Goal: Transaction & Acquisition: Purchase product/service

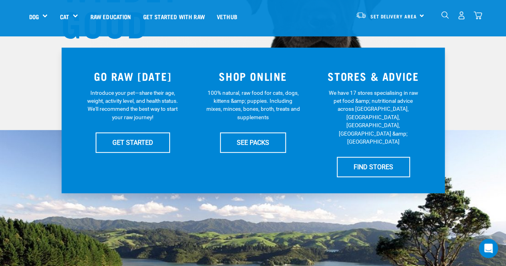
scroll to position [153, 0]
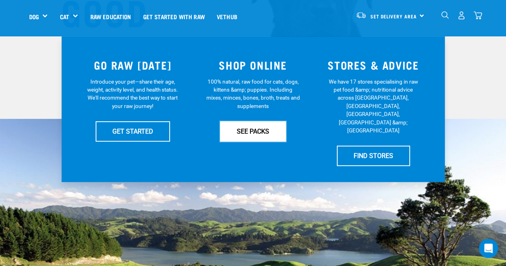
click at [248, 136] on link "SEE PACKS" at bounding box center [253, 131] width 66 height 20
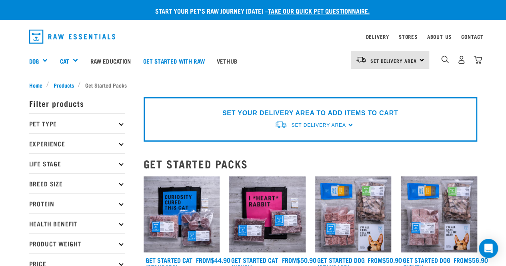
click at [121, 142] on icon at bounding box center [121, 143] width 4 height 4
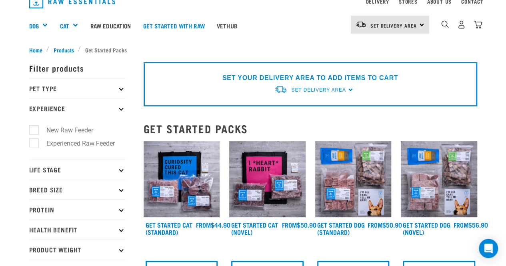
scroll to position [37, 0]
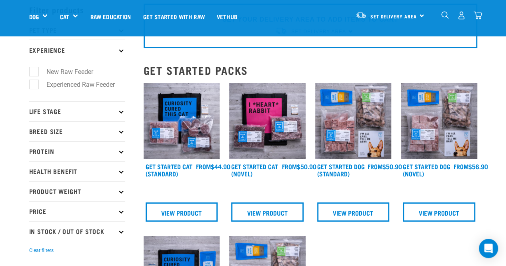
click at [66, 87] on label "Experienced Raw Feeder" at bounding box center [76, 85] width 84 height 10
click at [34, 86] on input "Experienced Raw Feeder" at bounding box center [31, 83] width 5 height 5
checkbox input "true"
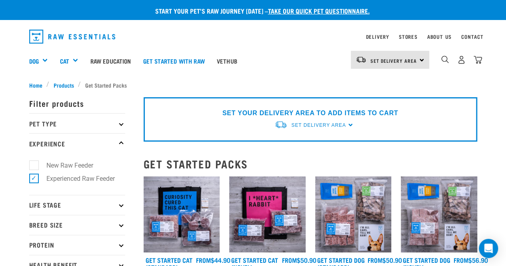
click at [121, 140] on p "Experience" at bounding box center [77, 143] width 96 height 20
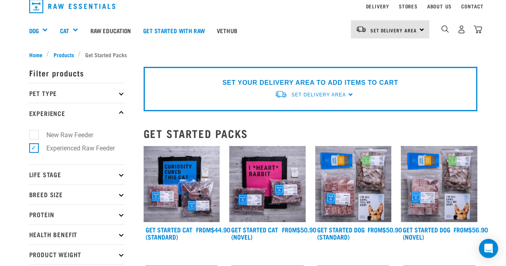
scroll to position [22, 0]
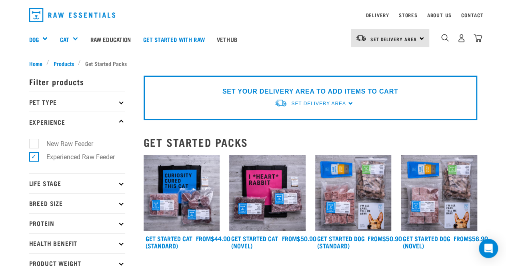
click at [122, 118] on p "Experience" at bounding box center [77, 122] width 96 height 20
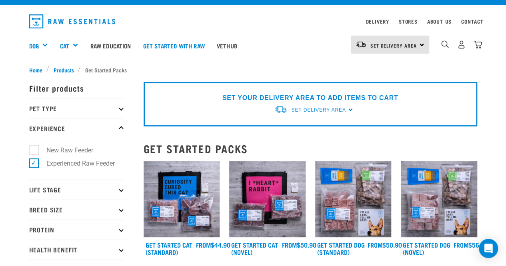
scroll to position [8, 0]
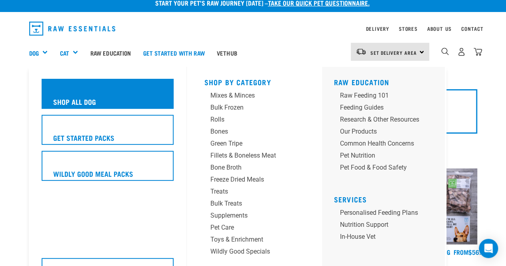
click at [79, 97] on h5 "Shop All Dog" at bounding box center [74, 101] width 43 height 10
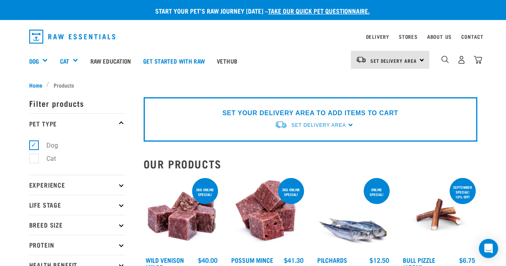
click at [440, 61] on div "0" at bounding box center [455, 61] width 53 height 32
click at [462, 63] on img "dropdown navigation" at bounding box center [461, 60] width 8 height 8
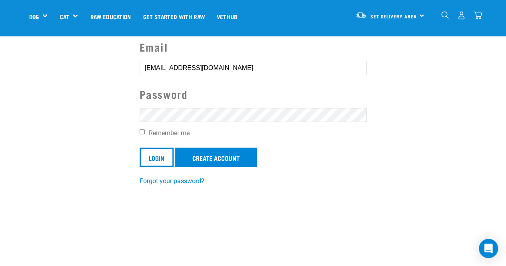
scroll to position [68, 0]
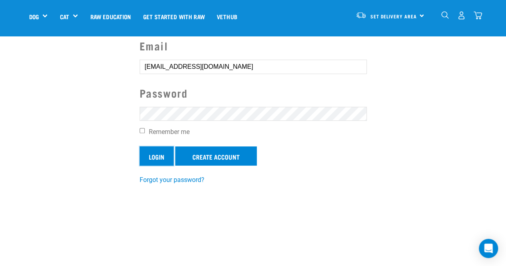
click at [163, 151] on input "Login" at bounding box center [157, 155] width 34 height 19
click at [122, 142] on section "Email Ryanandkaitlyn7@gmail.com Password Remember me Login Create Account Forgo…" at bounding box center [253, 105] width 506 height 177
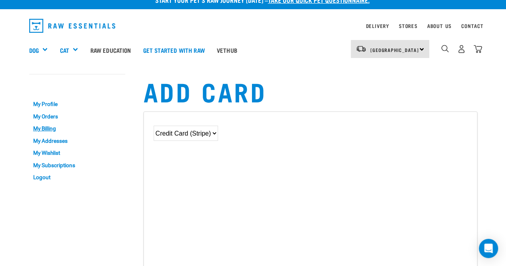
scroll to position [13, 0]
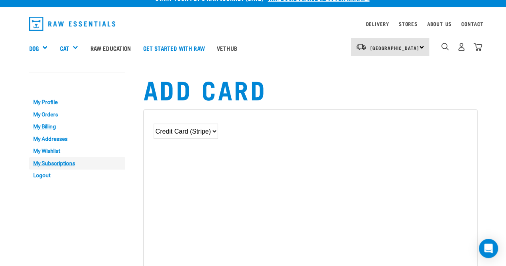
click at [58, 160] on link "My Subscriptions" at bounding box center [77, 163] width 96 height 12
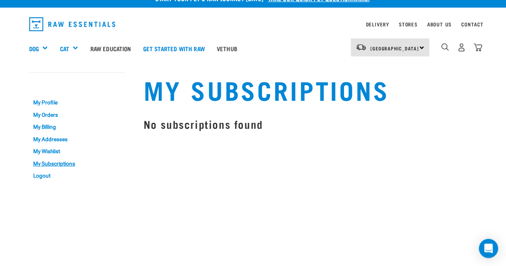
scroll to position [13, 0]
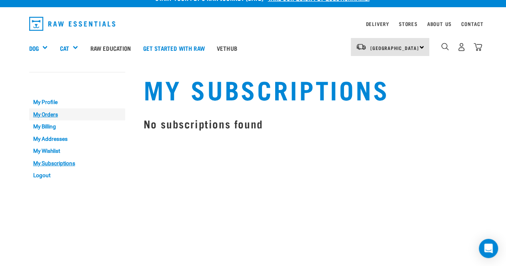
click at [47, 116] on link "My Orders" at bounding box center [77, 114] width 96 height 12
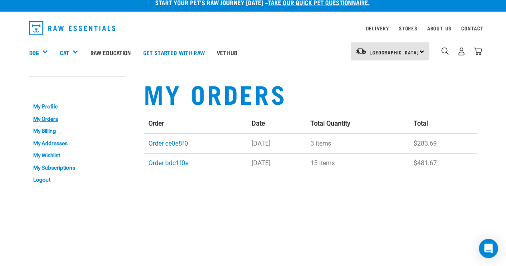
scroll to position [6, 0]
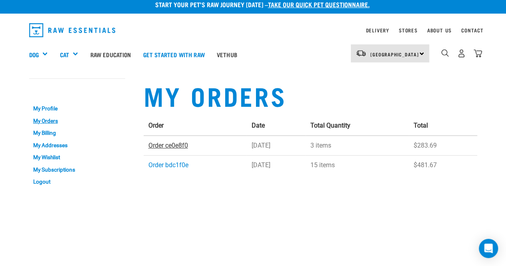
click at [181, 146] on link "Order ce0e8f0" at bounding box center [168, 146] width 40 height 8
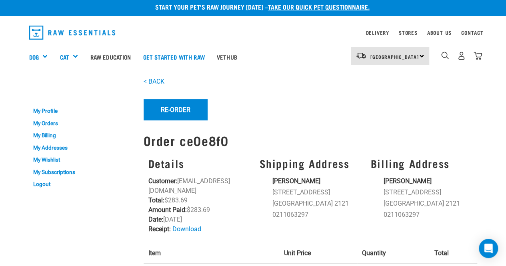
scroll to position [1, 0]
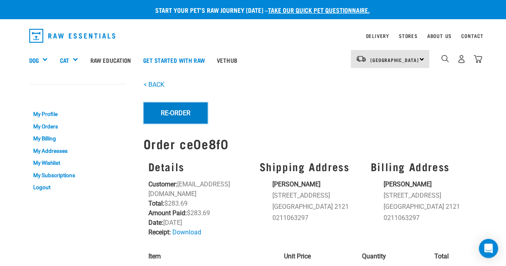
click at [177, 118] on button "Re-Order" at bounding box center [176, 112] width 64 height 21
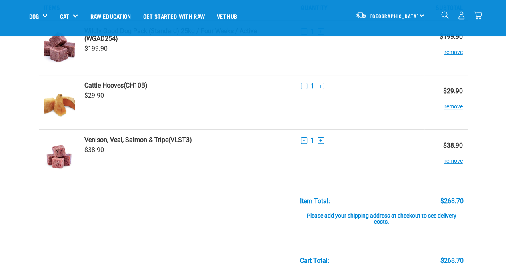
scroll to position [49, 0]
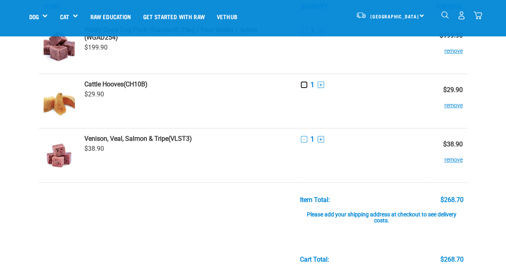
click at [304, 85] on button "-" at bounding box center [304, 85] width 6 height 6
click at [449, 105] on button "remove" at bounding box center [453, 102] width 18 height 16
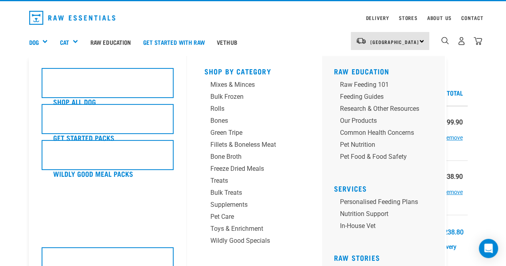
scroll to position [19, 0]
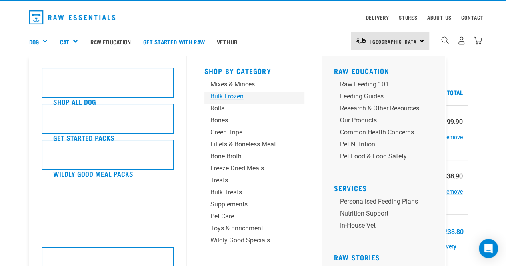
click at [222, 94] on div "Bulk Frozen" at bounding box center [247, 97] width 75 height 10
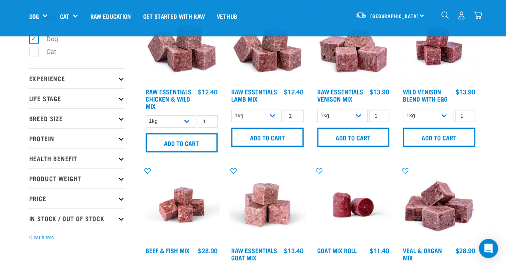
scroll to position [56, 0]
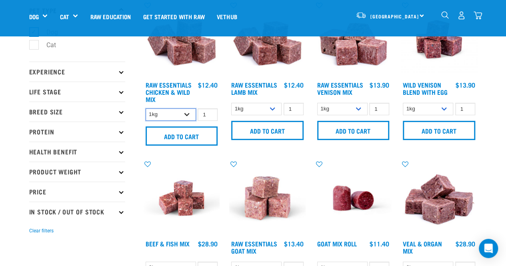
click at [189, 116] on select "1kg 3kg Bulk (10kg)" at bounding box center [171, 114] width 50 height 12
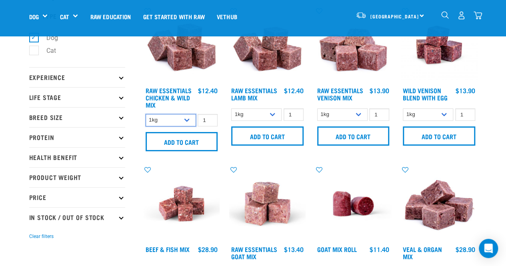
scroll to position [54, 0]
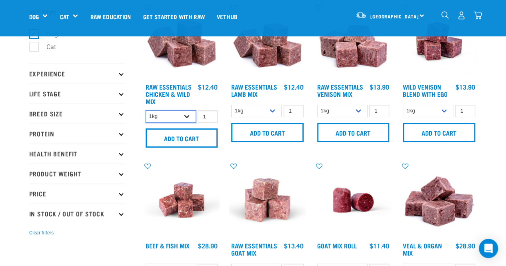
click at [188, 114] on select "1kg 3kg Bulk (10kg)" at bounding box center [171, 116] width 50 height 12
select select "14881"
click at [146, 110] on select "1kg 3kg Bulk (10kg)" at bounding box center [171, 116] width 50 height 12
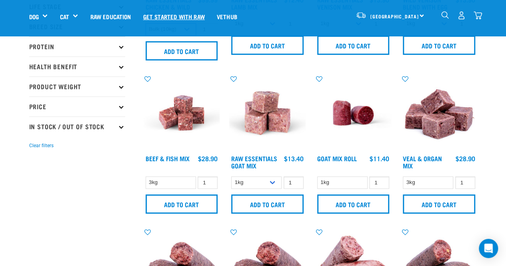
scroll to position [153, 0]
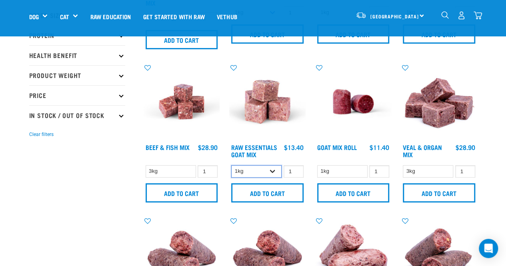
click at [275, 172] on select "1kg 3kg Bulk (10kg)" at bounding box center [256, 171] width 50 height 12
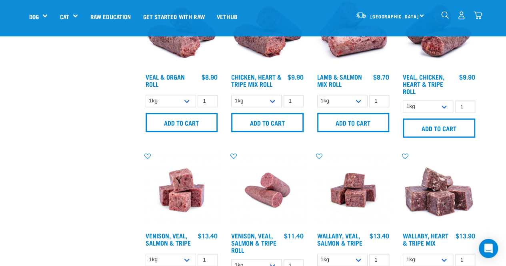
scroll to position [395, 0]
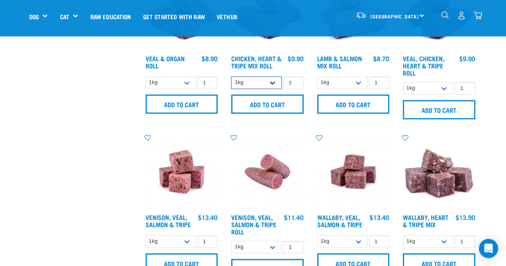
click at [271, 83] on select "1kg Bulk (10kg)" at bounding box center [256, 82] width 50 height 12
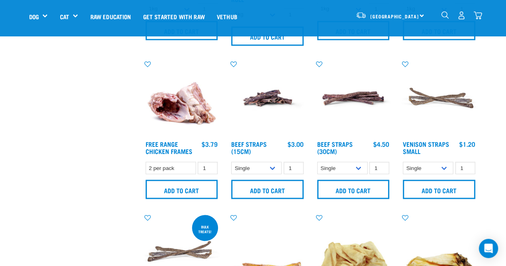
scroll to position [685, 0]
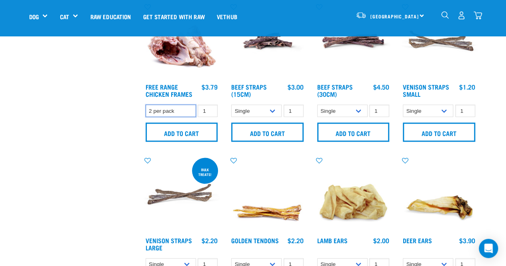
click at [188, 108] on select "2 per pack" at bounding box center [171, 110] width 50 height 12
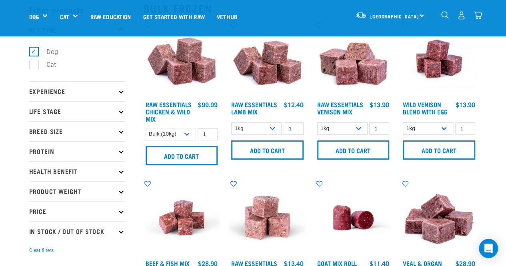
scroll to position [0, 0]
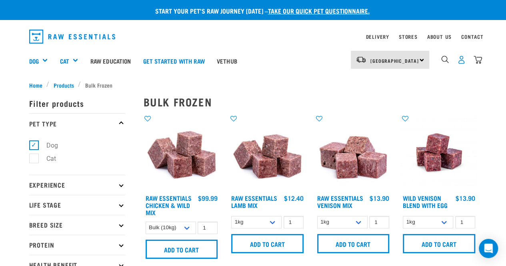
click at [462, 60] on img "dropdown navigation" at bounding box center [461, 60] width 8 height 8
click at [474, 60] on img "dropdown navigation" at bounding box center [478, 60] width 8 height 8
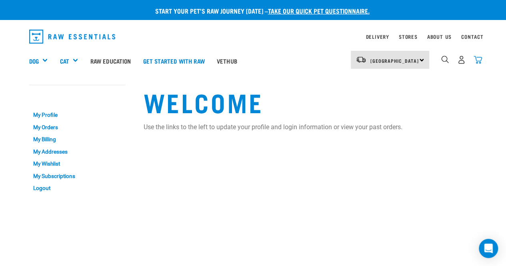
click at [476, 59] on img "dropdown navigation" at bounding box center [478, 60] width 8 height 8
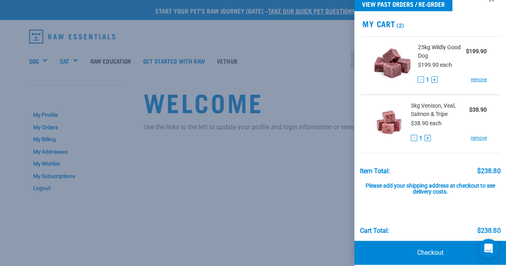
scroll to position [23, 0]
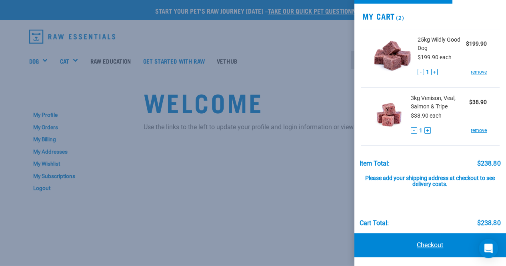
click at [418, 247] on link "Checkout" at bounding box center [430, 245] width 152 height 24
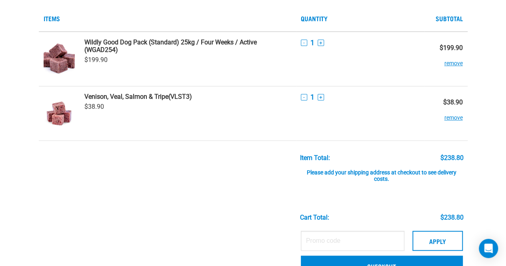
scroll to position [139, 0]
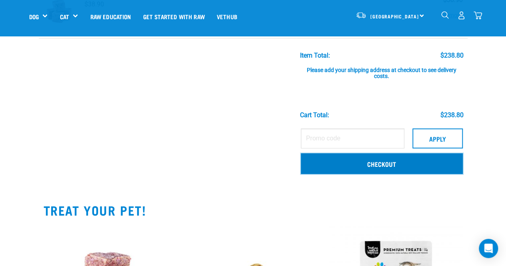
click at [348, 162] on link "Checkout" at bounding box center [382, 163] width 162 height 21
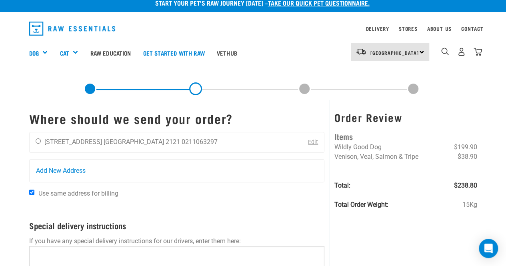
scroll to position [6, 0]
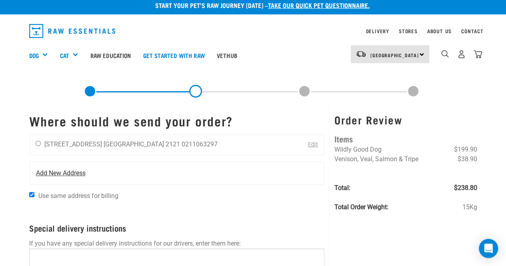
click at [79, 176] on span "Add New Address" at bounding box center [61, 173] width 50 height 10
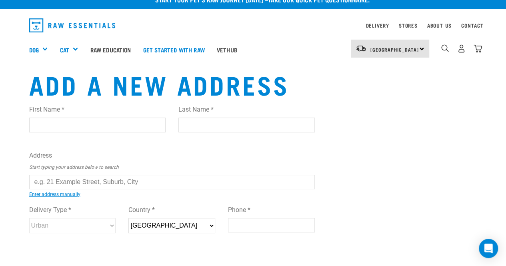
scroll to position [10, 0]
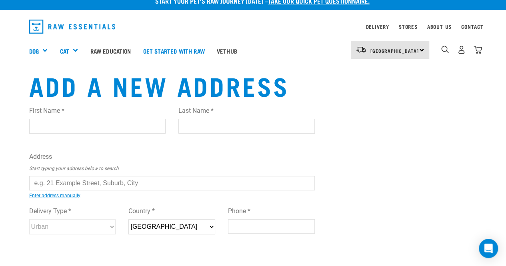
click at [69, 126] on input "First Name *" at bounding box center [97, 126] width 136 height 14
type input "Dawn"
click at [186, 118] on div "Last Name *" at bounding box center [246, 117] width 136 height 34
click at [186, 123] on input "Last Name *" at bounding box center [246, 126] width 136 height 14
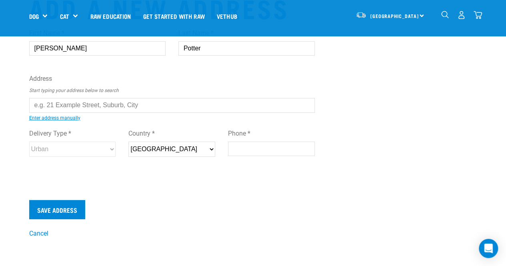
scroll to position [31, 0]
type input "Potter"
click at [111, 102] on input "text" at bounding box center [172, 105] width 286 height 14
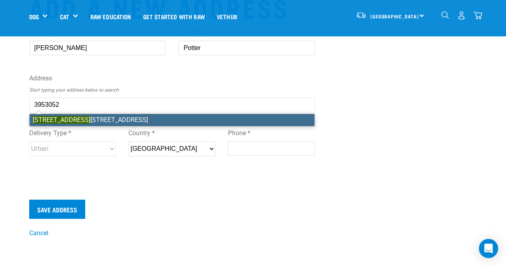
click at [115, 120] on li "76 Medhurst Road North, RD 1, Bombay 2675" at bounding box center [172, 120] width 285 height 12
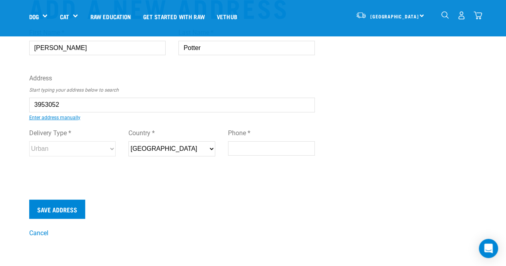
type input "76 Medhurst Road North, RD 1, Bombay 2675"
type input "76 Medhurst Road North"
type input "RD 1"
type input "Bombay"
type input "Auckland"
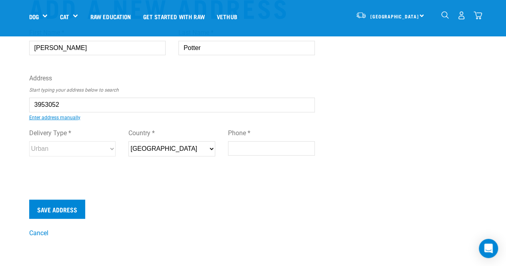
select select "AUK"
type input "2675"
select select "Rural"
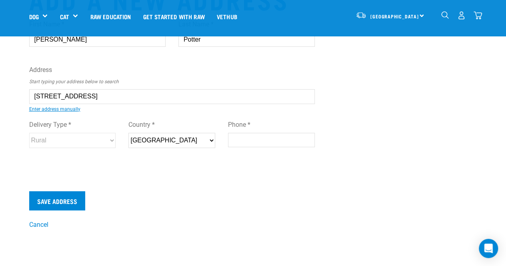
scroll to position [42, 0]
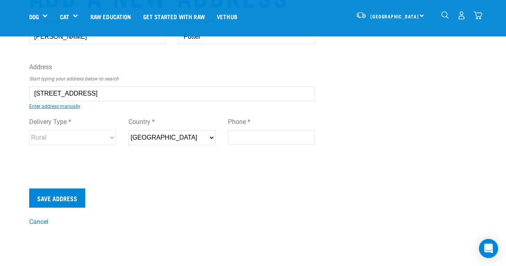
type input "76 Medhurst Road North, RD 1, Bombay 2675"
click at [233, 139] on input "Phone *" at bounding box center [271, 137] width 87 height 14
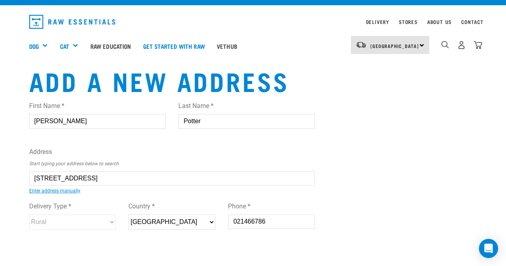
scroll to position [4, 0]
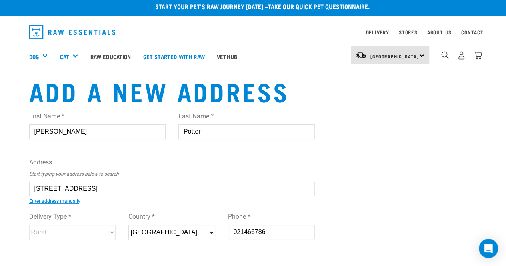
type input "021466786"
drag, startPoint x: 64, startPoint y: 130, endPoint x: 0, endPoint y: 132, distance: 63.6
click at [0, 132] on div "Start your pet’s raw journey today – take our quick pet questionnaire. Delivery…" at bounding box center [253, 159] width 506 height 326
type input "k"
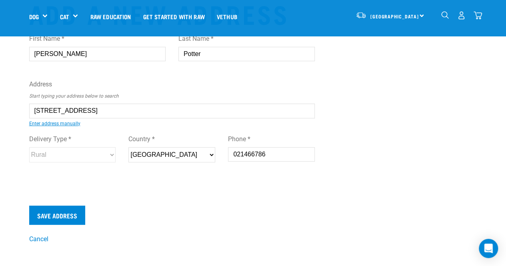
scroll to position [25, 0]
type input "Ryan"
click at [63, 213] on input "Save Address" at bounding box center [57, 215] width 56 height 19
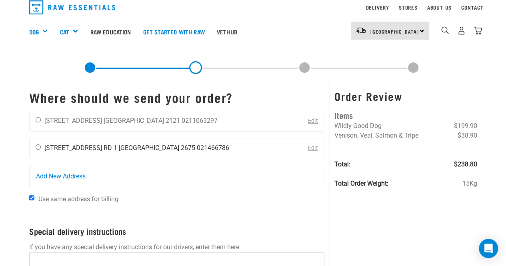
scroll to position [53, 0]
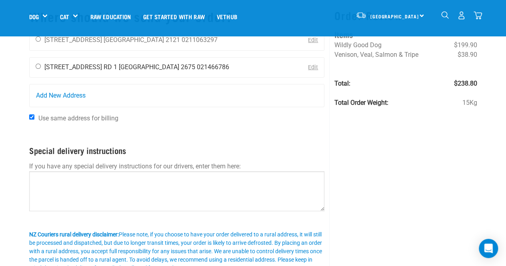
click at [43, 70] on div "[PERSON_NAME] [STREET_ADDRESS] RD 1 [GEOGRAPHIC_DATA] 2675 021466786" at bounding box center [133, 68] width 206 height 20
click at [36, 68] on input "radio" at bounding box center [38, 66] width 5 height 5
radio input "true"
click at [31, 116] on input "Use same address for billing" at bounding box center [31, 116] width 5 height 5
checkbox input "false"
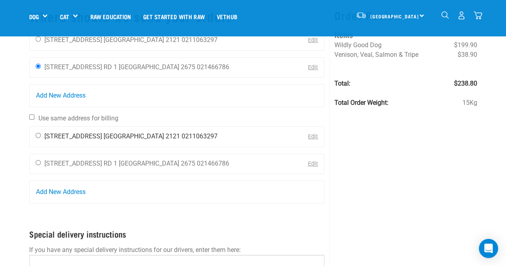
click at [44, 135] on div "[PERSON_NAME] [STREET_ADDRESS] [GEOGRAPHIC_DATA] 2121 0211063297" at bounding box center [127, 137] width 194 height 20
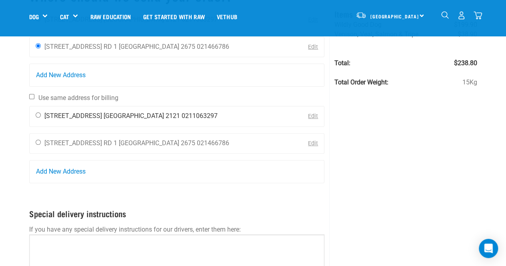
click at [38, 115] on input "radio" at bounding box center [38, 114] width 5 height 5
radio input "true"
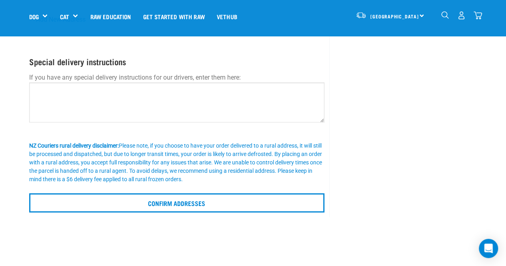
scroll to position [226, 0]
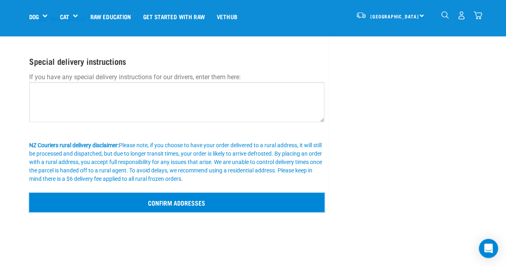
click at [109, 196] on input "Confirm addresses" at bounding box center [177, 202] width 296 height 19
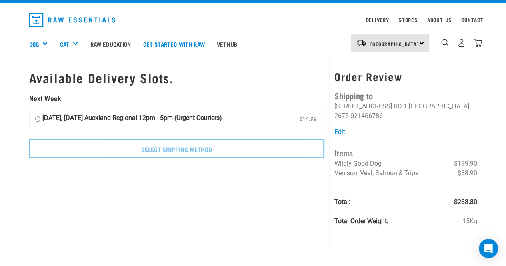
scroll to position [16, 0]
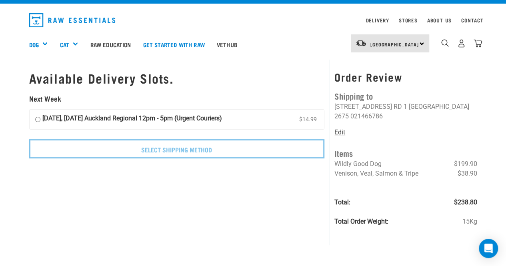
click at [342, 132] on link "Edit" at bounding box center [339, 132] width 11 height 8
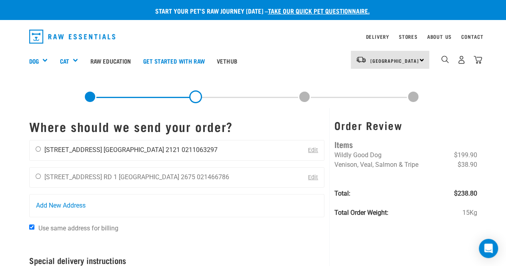
click at [82, 148] on li "[STREET_ADDRESS]" at bounding box center [73, 150] width 58 height 8
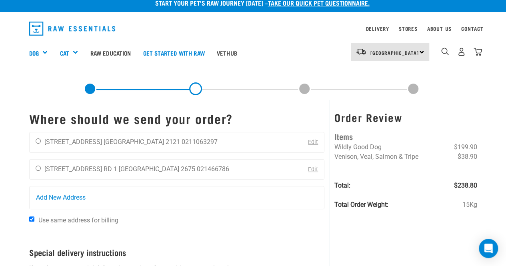
scroll to position [7, 0]
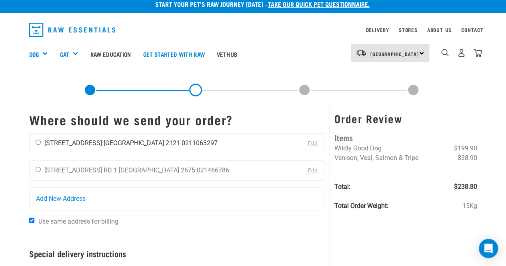
click at [39, 140] on input "radio" at bounding box center [38, 142] width 5 height 5
radio input "true"
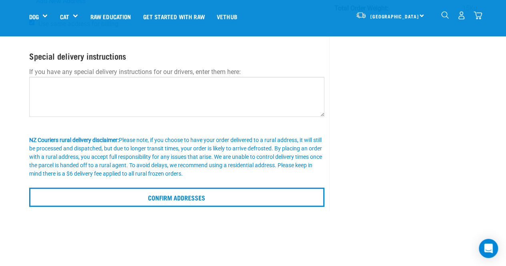
scroll to position [148, 0]
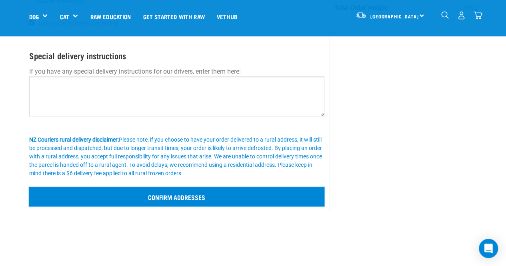
click at [95, 192] on input "Confirm addresses" at bounding box center [177, 196] width 296 height 19
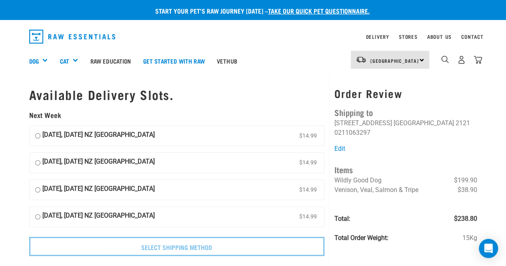
click at [21, 160] on div "Start your pet’s raw journey today – take our quick pet questionnaire. Delivery…" at bounding box center [253, 133] width 506 height 266
click at [46, 160] on strong "17 September, Wednesday NZ Couriers North Island" at bounding box center [98, 163] width 112 height 12
click at [40, 160] on input "17 September, Wednesday NZ Couriers North Island $14.99" at bounding box center [37, 163] width 5 height 12
radio input "true"
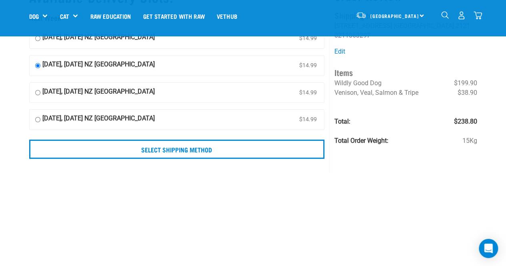
scroll to position [42, 0]
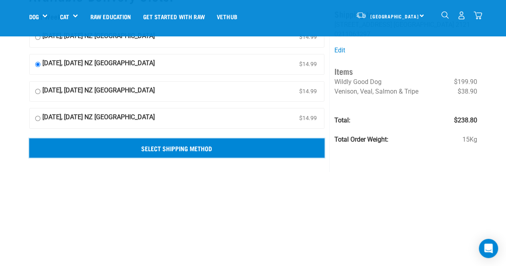
click at [126, 153] on input "Select Shipping Method" at bounding box center [177, 147] width 296 height 19
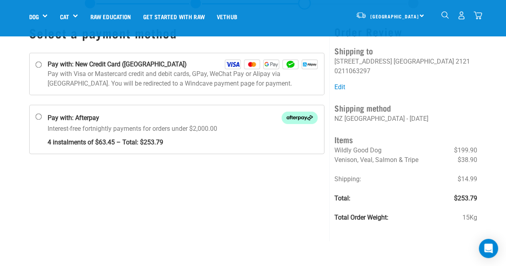
scroll to position [41, 0]
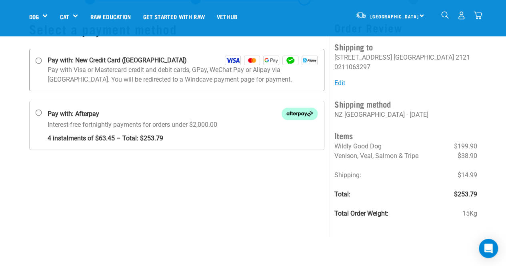
click at [48, 64] on strong "Pay with: New Credit Card ([GEOGRAPHIC_DATA])" at bounding box center [117, 61] width 139 height 10
click at [42, 64] on input "Pay with: New Credit Card ([GEOGRAPHIC_DATA])" at bounding box center [38, 61] width 6 height 6
radio input "true"
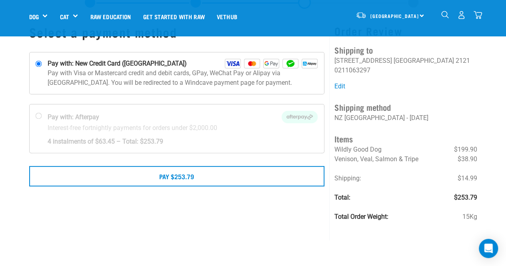
scroll to position [39, 0]
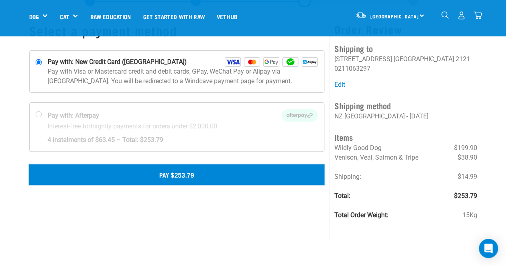
click at [142, 171] on button "Pay $253.79" at bounding box center [177, 174] width 296 height 20
